Goal: Task Accomplishment & Management: Use online tool/utility

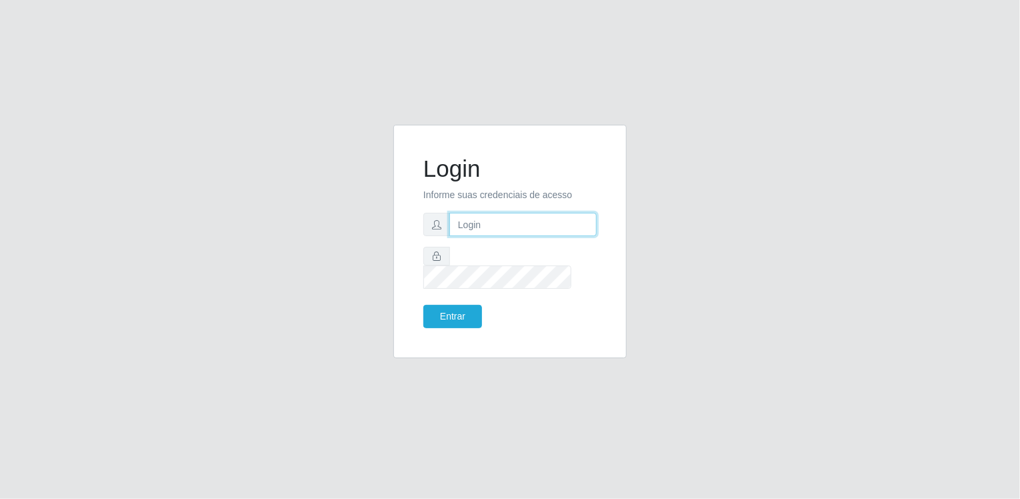
click at [536, 235] on input "text" at bounding box center [522, 224] width 147 height 23
type input "[EMAIL_ADDRESS][DOMAIN_NAME]"
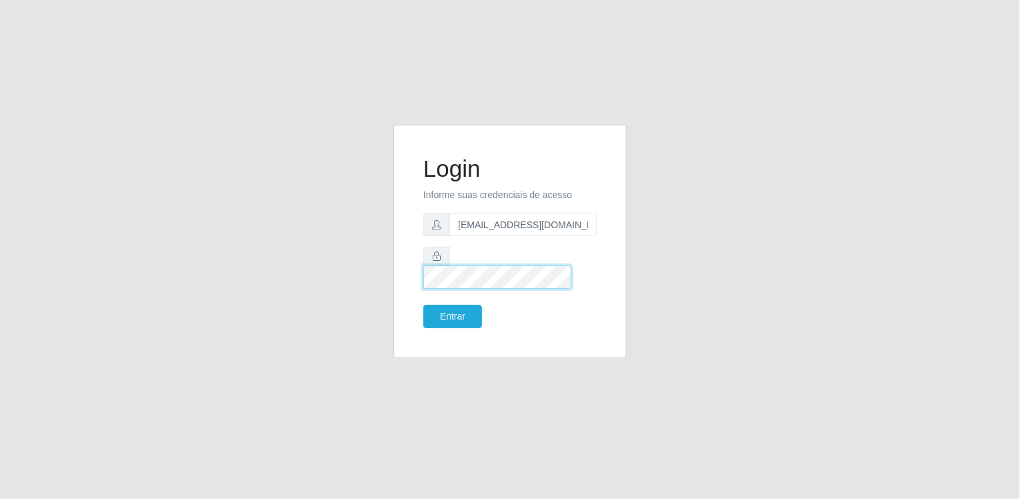
click at [423, 305] on button "Entrar" at bounding box center [452, 316] width 59 height 23
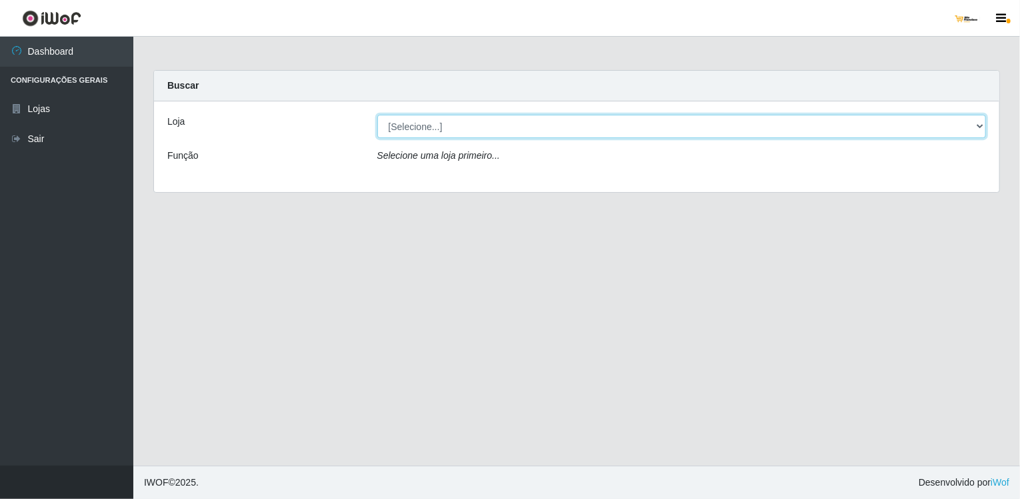
click at [645, 124] on select "[Selecione...] [GEOGRAPHIC_DATA][PERSON_NAME]" at bounding box center [681, 126] width 609 height 23
select select "168"
click at [377, 115] on select "[Selecione...] [GEOGRAPHIC_DATA][PERSON_NAME]" at bounding box center [681, 126] width 609 height 23
